Goal: Find specific page/section: Find specific page/section

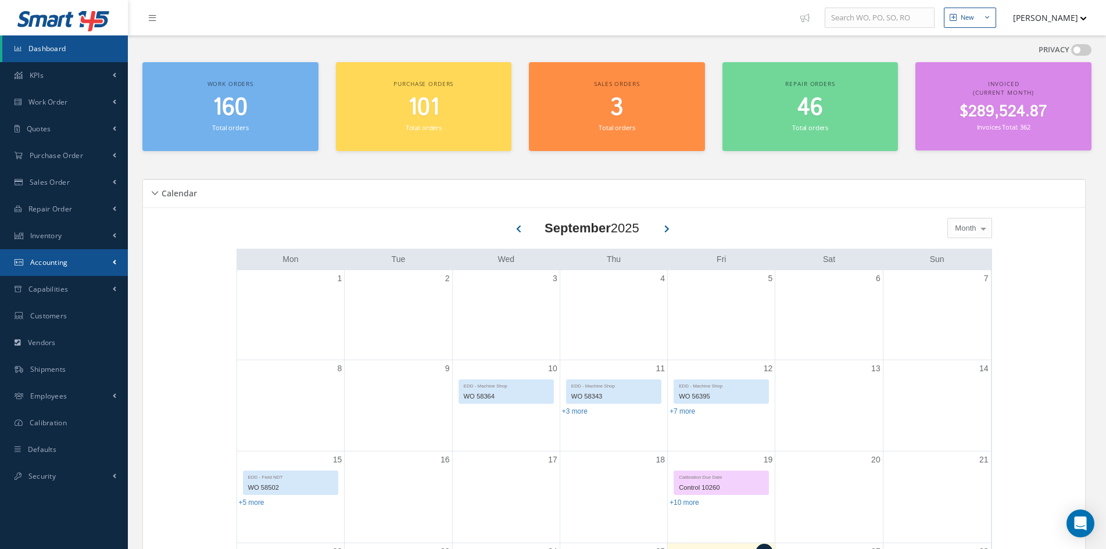
click at [33, 265] on span "Accounting" at bounding box center [49, 262] width 38 height 10
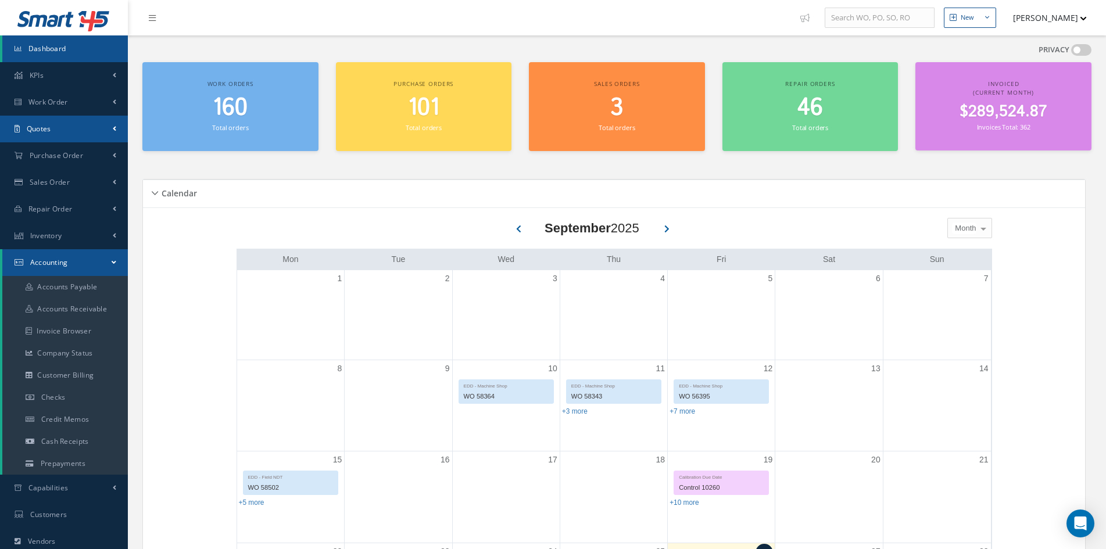
click at [33, 129] on span "Quotes" at bounding box center [39, 129] width 24 height 10
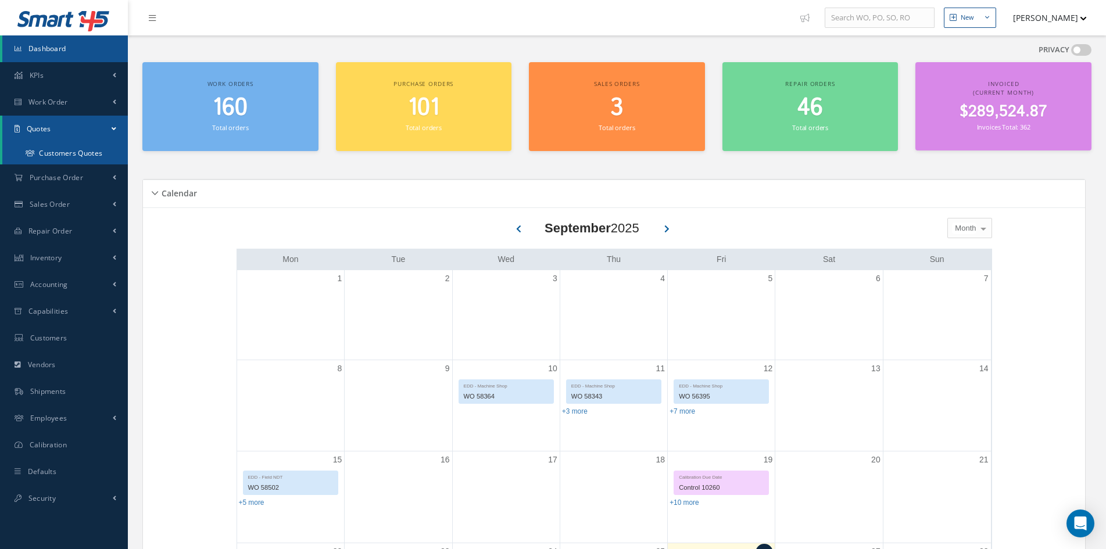
click at [41, 149] on link "Customers Quotes" at bounding box center [64, 153] width 125 height 22
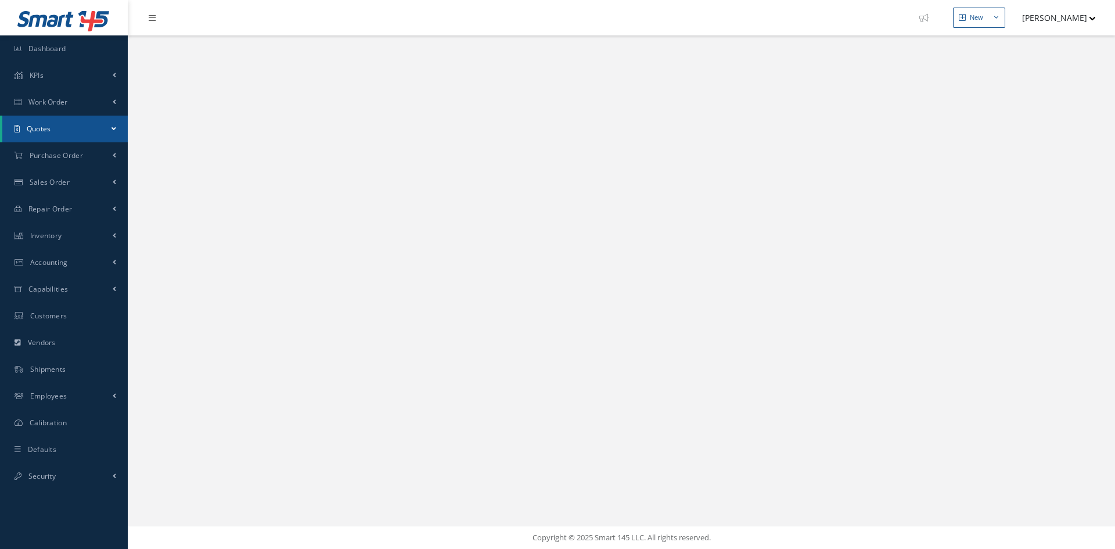
select select "25"
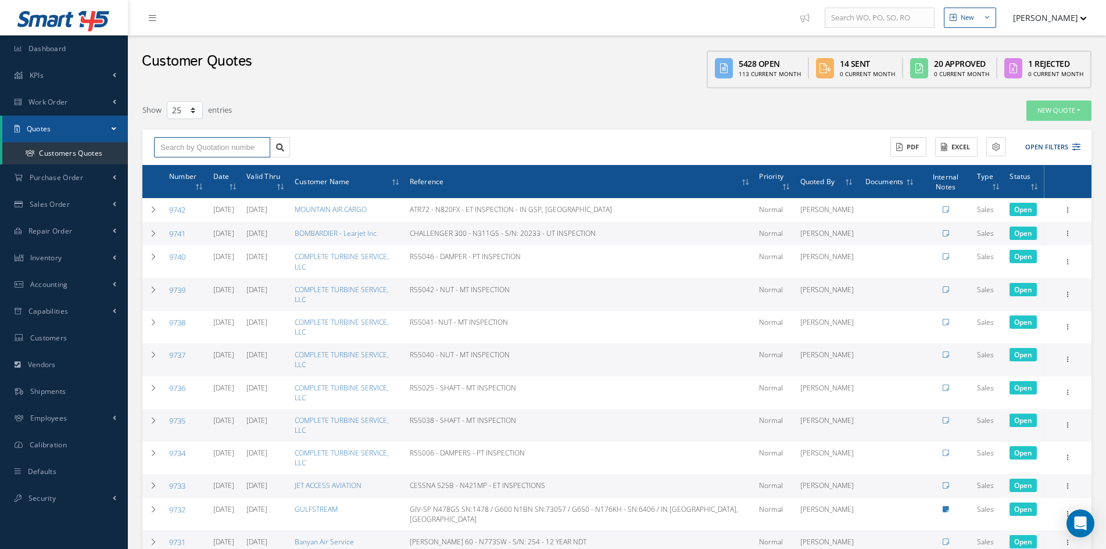
click at [177, 146] on input "text" at bounding box center [212, 147] width 116 height 21
type input "c"
type input "t"
click at [205, 147] on input "text" at bounding box center [212, 147] width 116 height 21
type input "caicos"
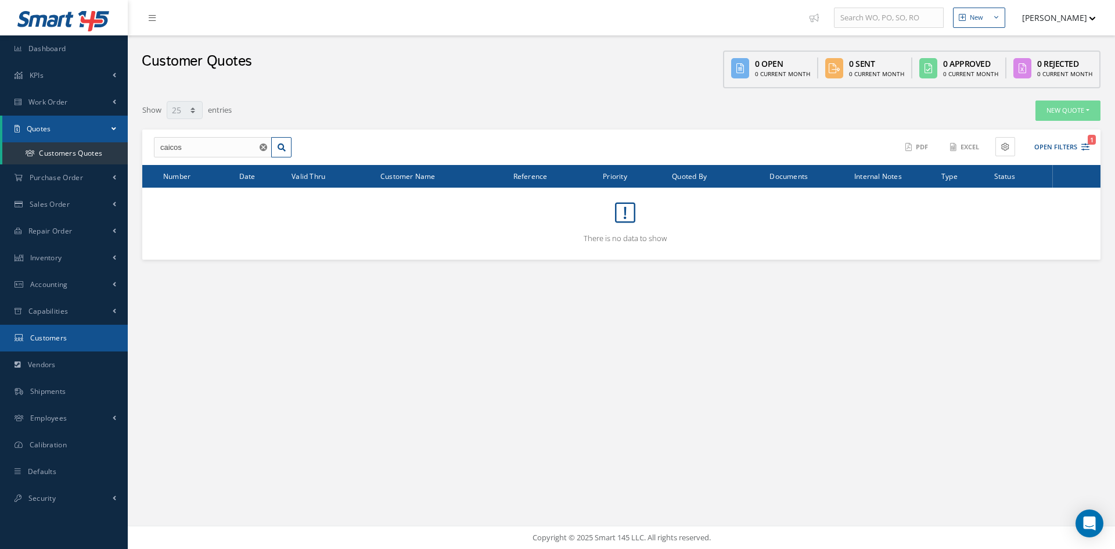
click at [61, 340] on span "Customers" at bounding box center [48, 338] width 37 height 10
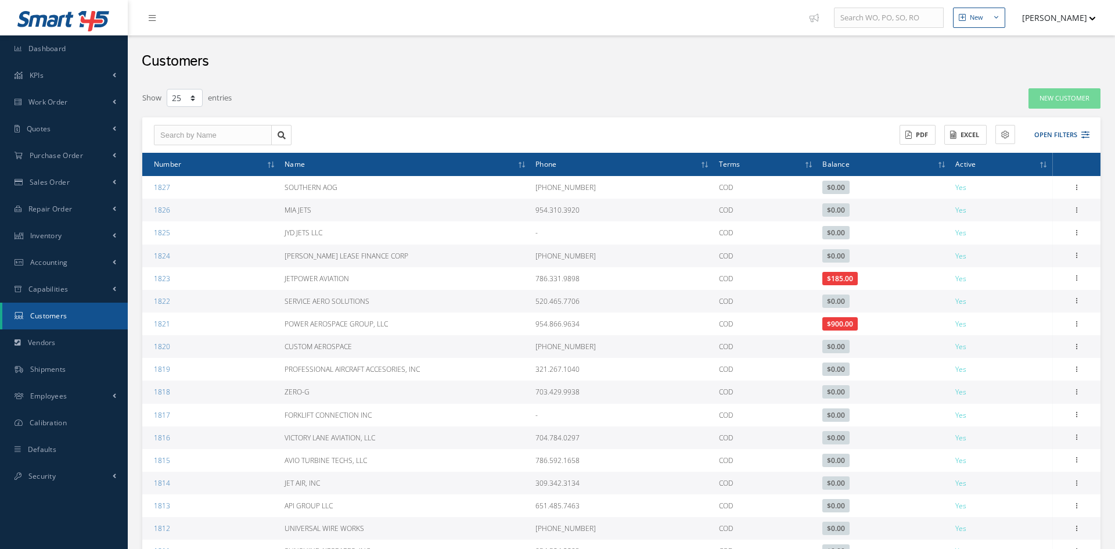
select select "25"
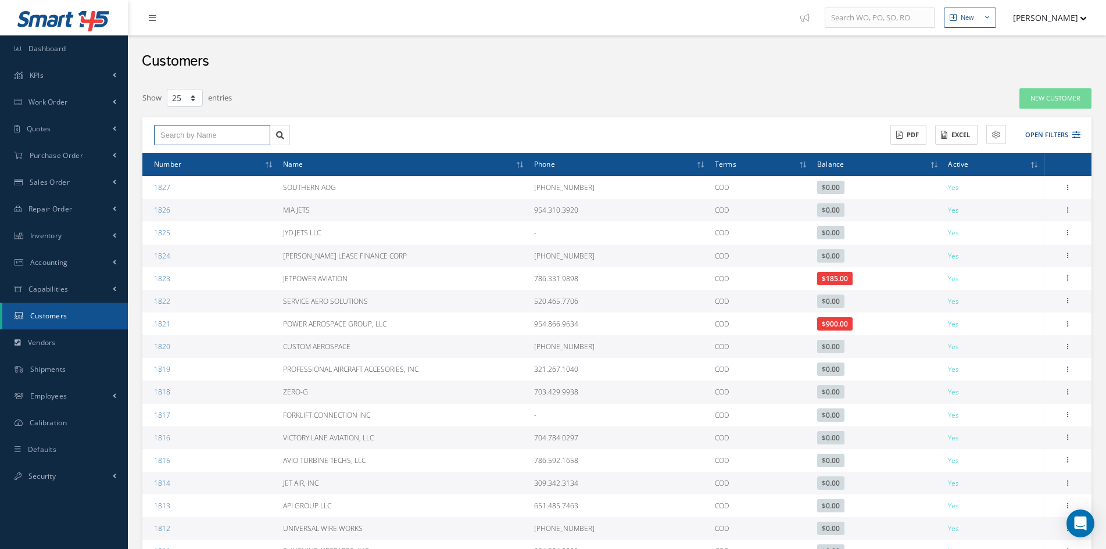
click at [177, 134] on input "text" at bounding box center [212, 135] width 116 height 21
type input "caicos"
